Goal: Check status

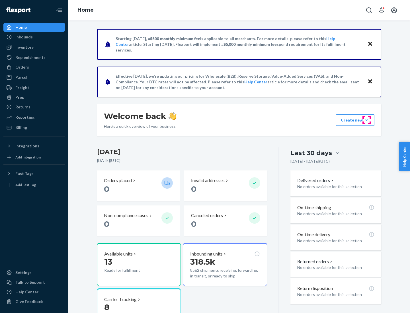
click at [367, 120] on button "Create new Create new inbound Create new order Create new product" at bounding box center [355, 119] width 38 height 11
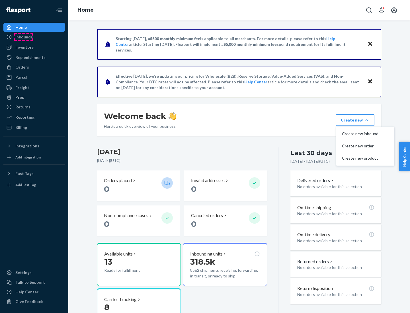
click at [24, 37] on div "Inbounds" at bounding box center [23, 37] width 17 height 6
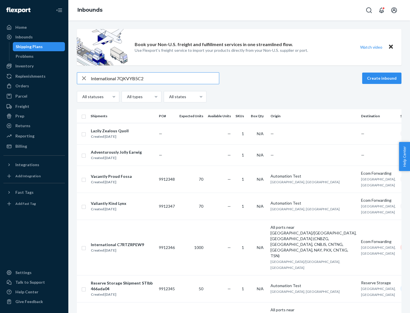
type input "International 7QKVYB5C29"
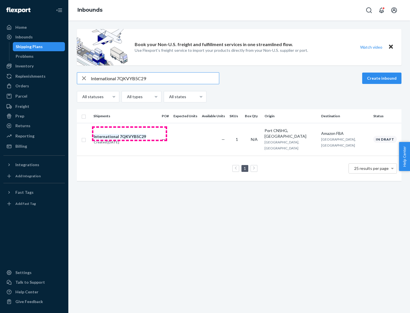
click at [130, 140] on div "Created [DATE]" at bounding box center [120, 143] width 52 height 6
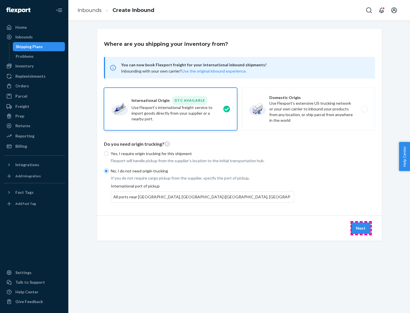
click at [361, 228] on button "Next" at bounding box center [360, 228] width 19 height 11
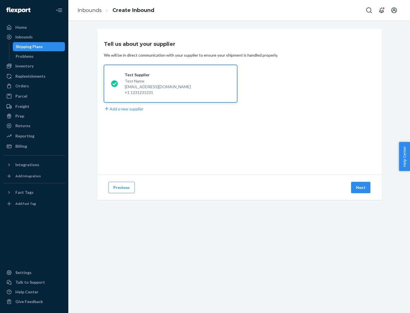
click at [361, 188] on button "Next" at bounding box center [360, 187] width 19 height 11
